Goal: Information Seeking & Learning: Stay updated

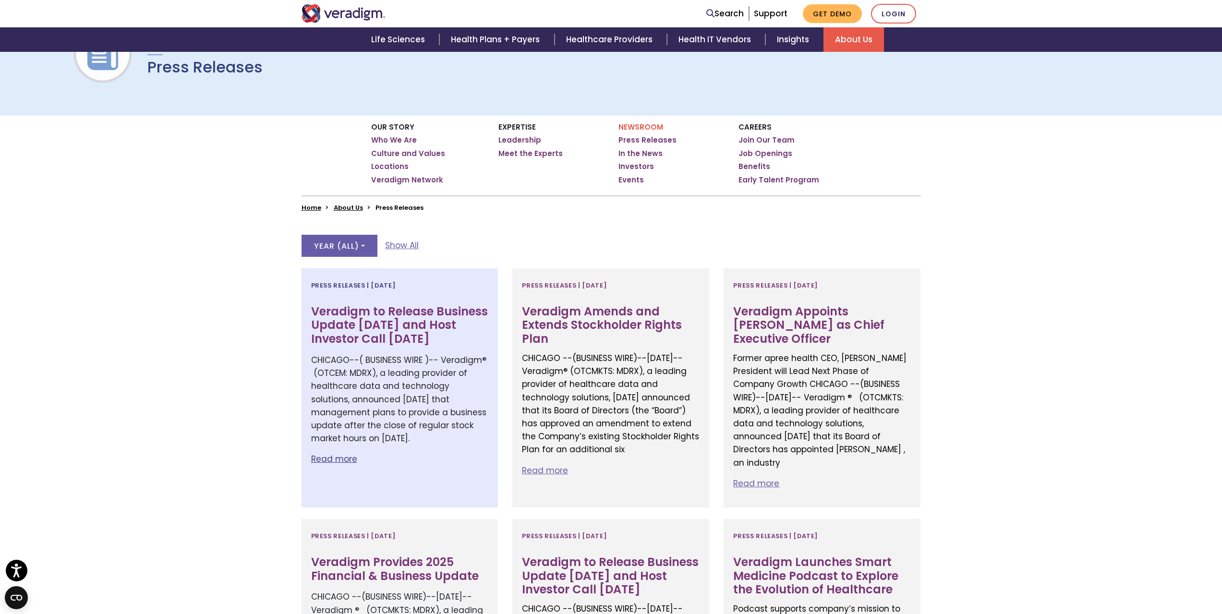
scroll to position [192, 0]
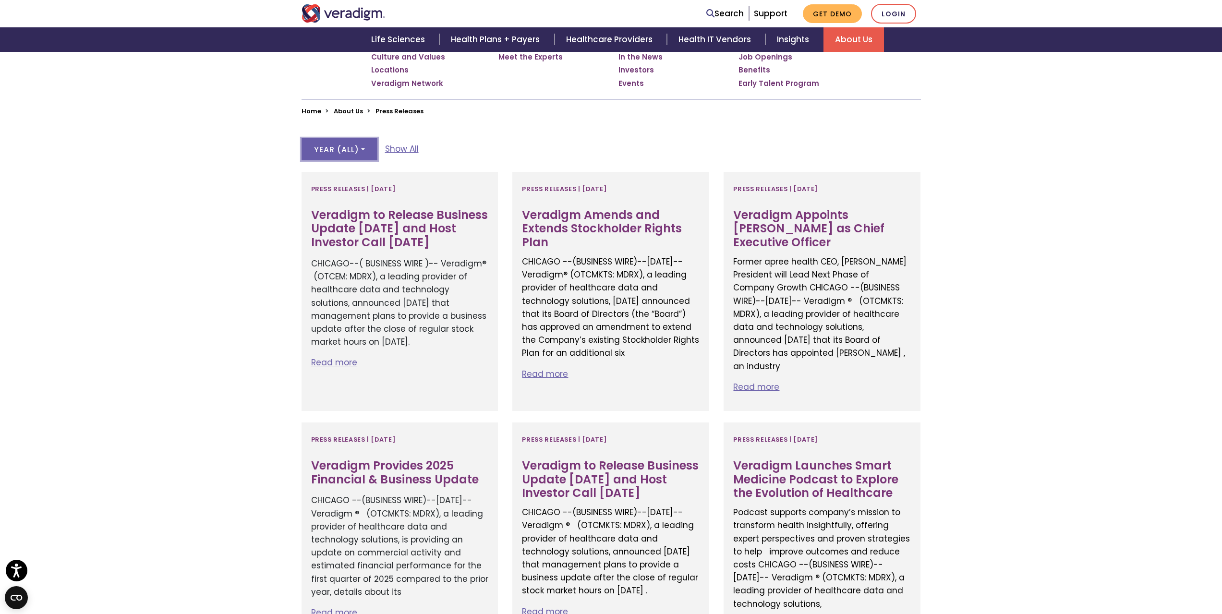
click at [334, 157] on button "Year ( All )" at bounding box center [340, 149] width 76 height 22
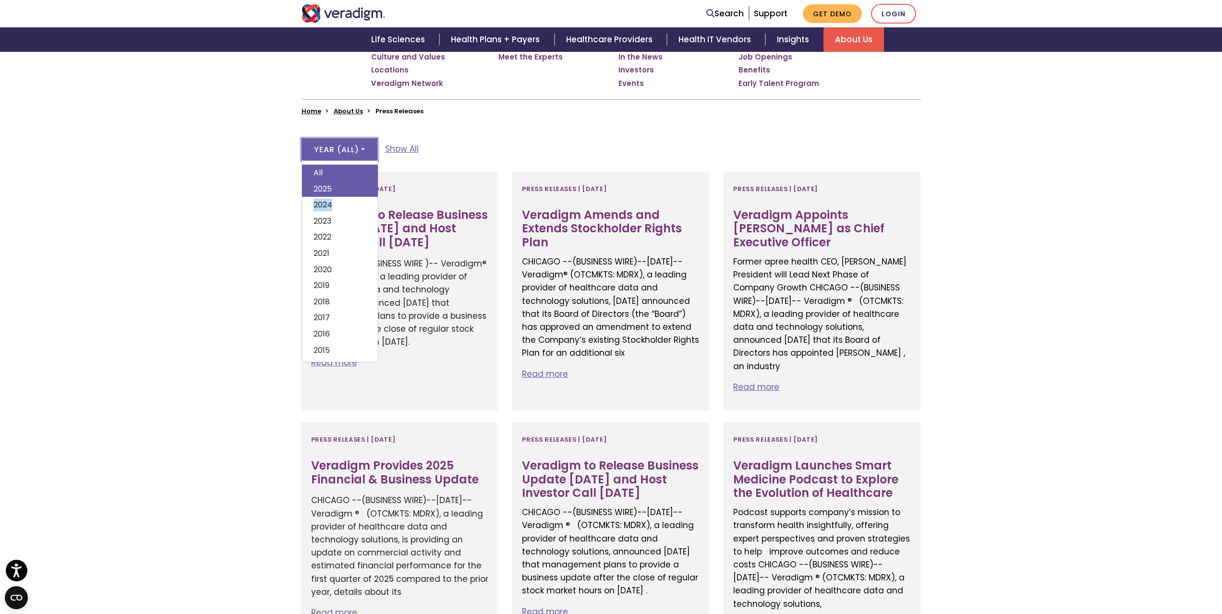
drag, startPoint x: 342, startPoint y: 198, endPoint x: 344, endPoint y: 188, distance: 11.0
click at [344, 188] on div "All 2025 2024 2023 2022 2021 2020 2019 2018 2017 2016 2015" at bounding box center [340, 261] width 77 height 202
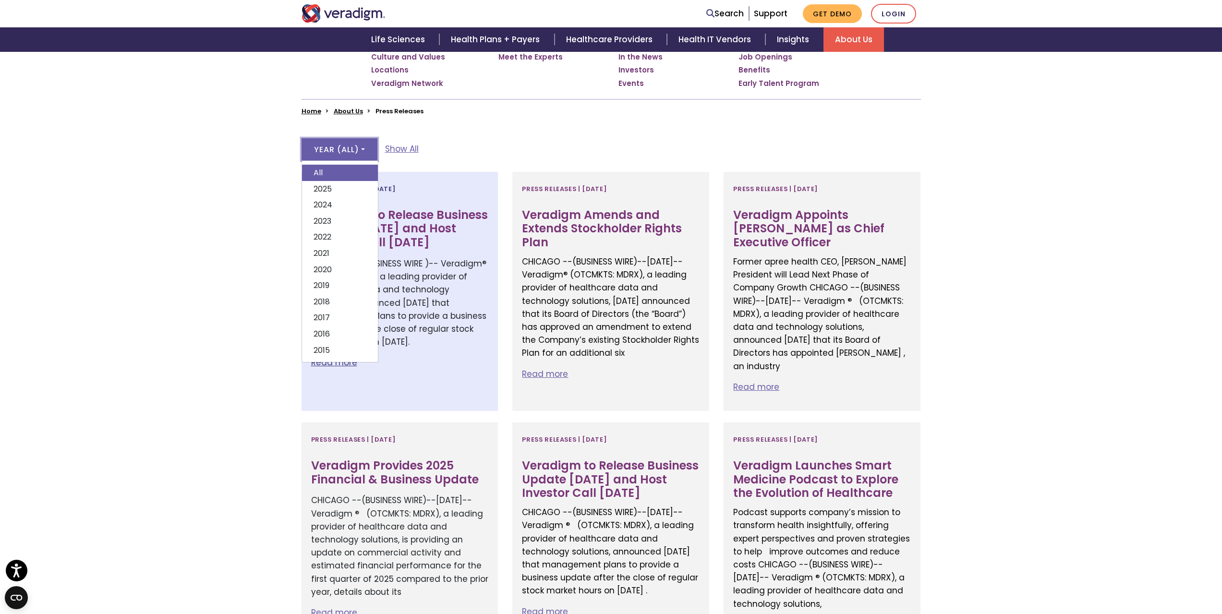
click at [344, 188] on span "Press Releases | [DATE]" at bounding box center [353, 189] width 85 height 15
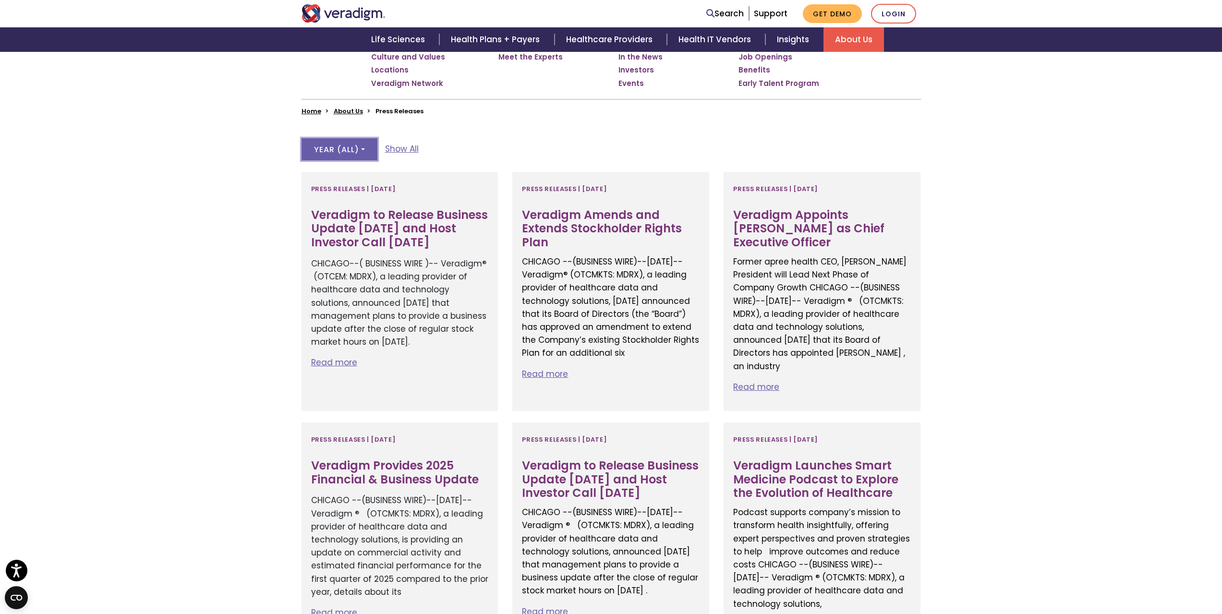
click at [342, 157] on button "Year ( All )" at bounding box center [340, 149] width 76 height 22
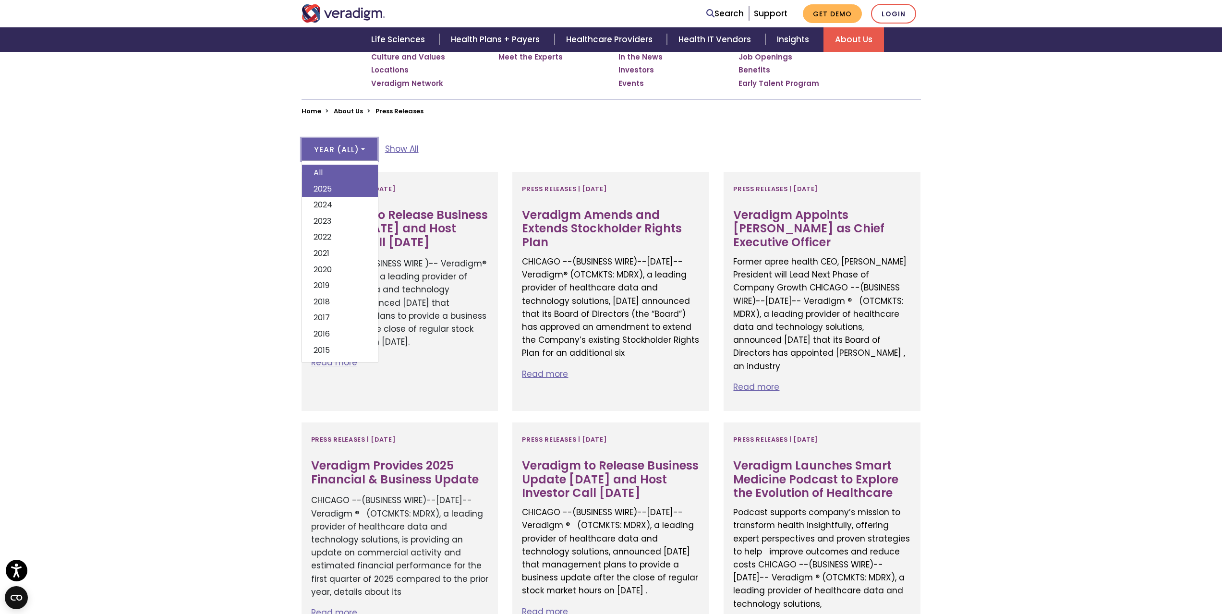
click at [348, 194] on link "2025" at bounding box center [340, 189] width 76 height 16
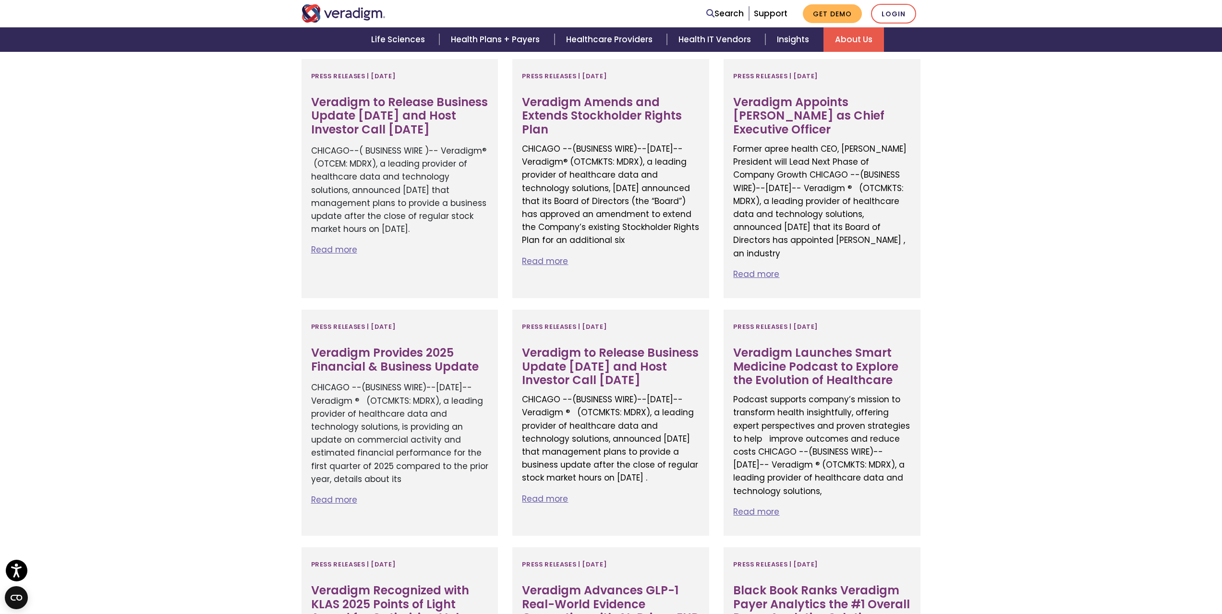
scroll to position [48, 0]
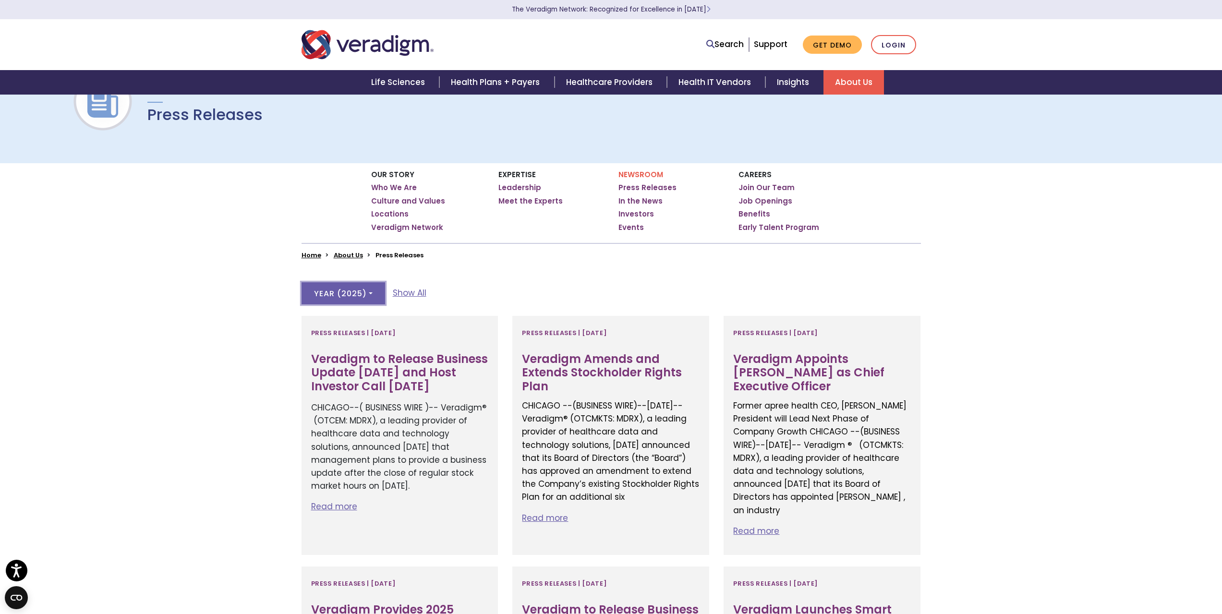
click at [348, 298] on button "Year ( 2025 )" at bounding box center [344, 293] width 84 height 22
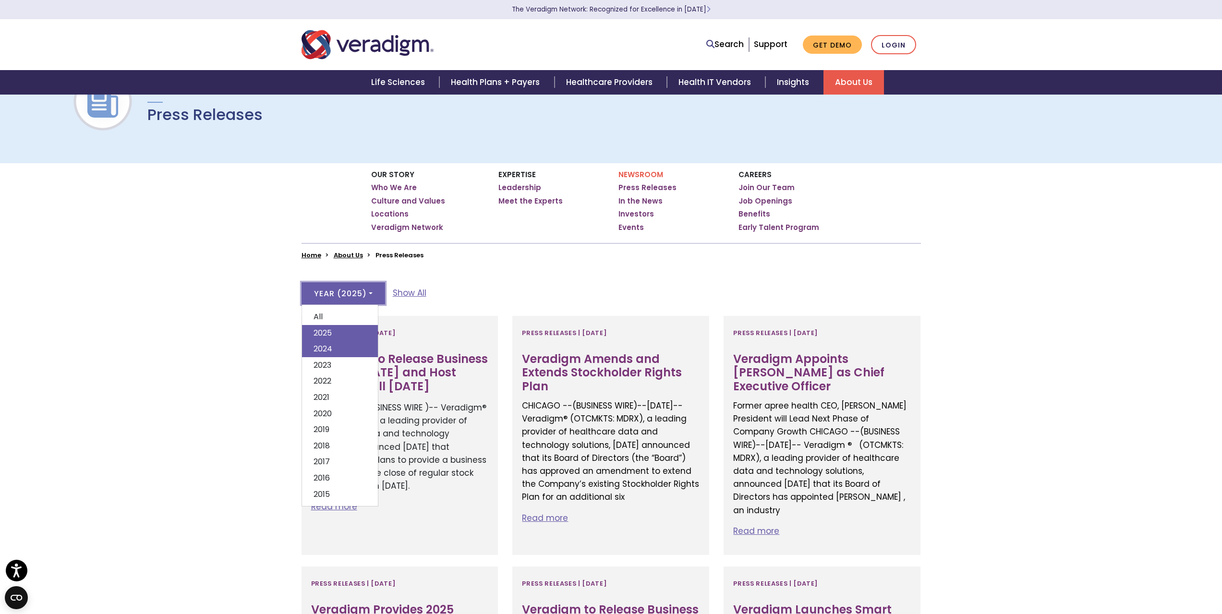
click at [341, 350] on link "2024" at bounding box center [340, 349] width 76 height 16
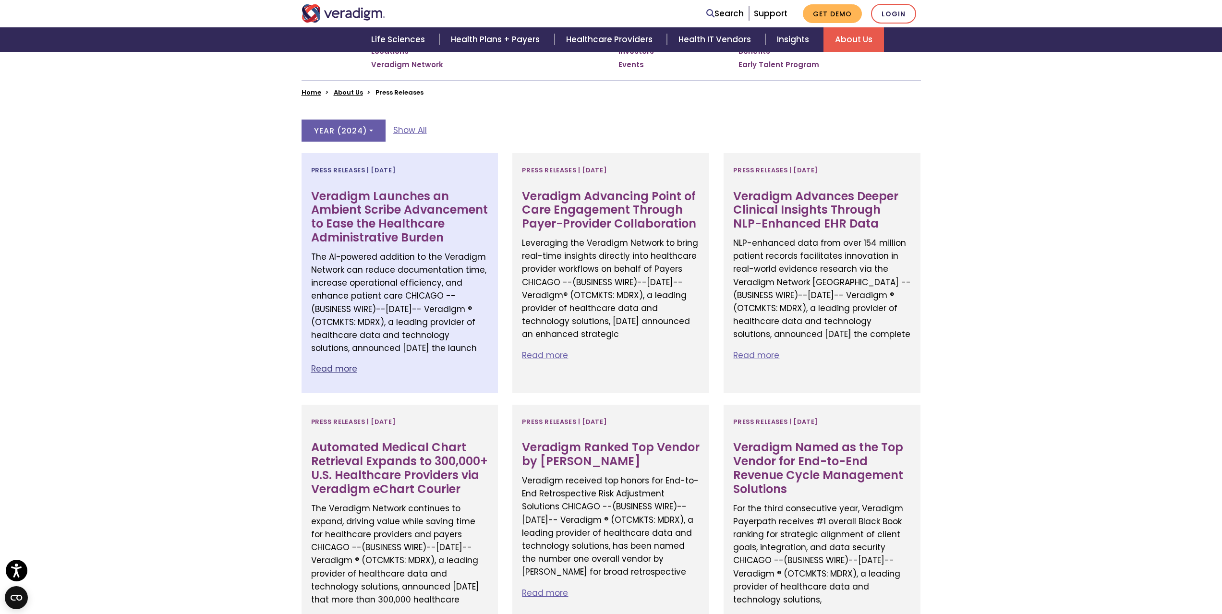
scroll to position [240, 0]
